Goal: Task Accomplishment & Management: Manage account settings

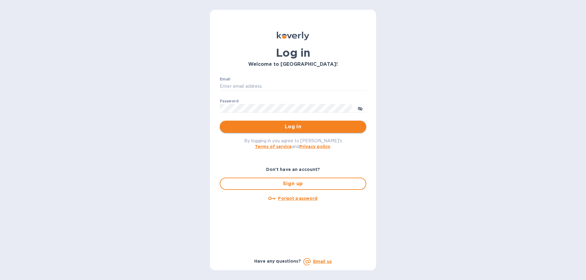
type input "[EMAIL_ADDRESS][DOMAIN_NAME]"
click at [275, 125] on span "Log in" at bounding box center [293, 126] width 137 height 7
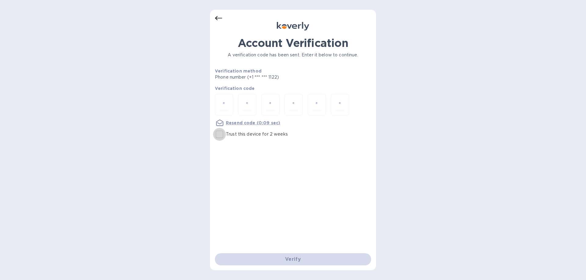
click at [218, 136] on input "Trust this device for 2 weeks" at bounding box center [219, 134] width 13 height 13
checkbox input "true"
click at [220, 101] on div at bounding box center [224, 105] width 18 height 22
type input "4"
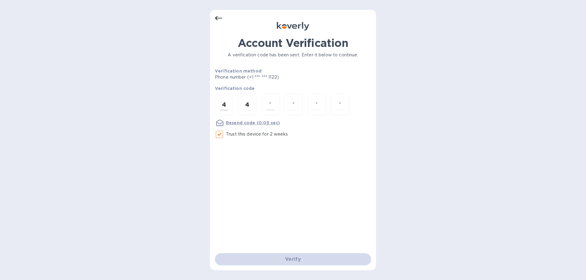
type input "6"
type input "9"
type input "6"
type input "2"
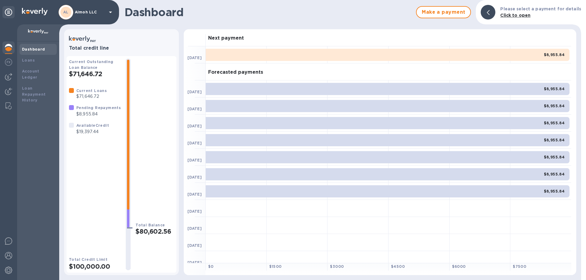
click at [101, 133] on p "$19,397.44" at bounding box center [92, 132] width 33 height 6
click at [430, 11] on span "Make a payment" at bounding box center [443, 12] width 44 height 7
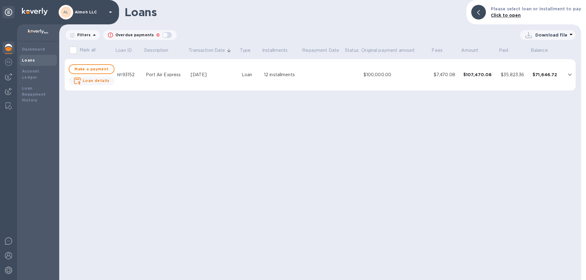
click at [85, 48] on p "Mark all" at bounding box center [88, 50] width 16 height 6
click at [80, 48] on input "Mark all" at bounding box center [73, 50] width 13 height 13
checkbox input "true"
